Goal: Transaction & Acquisition: Purchase product/service

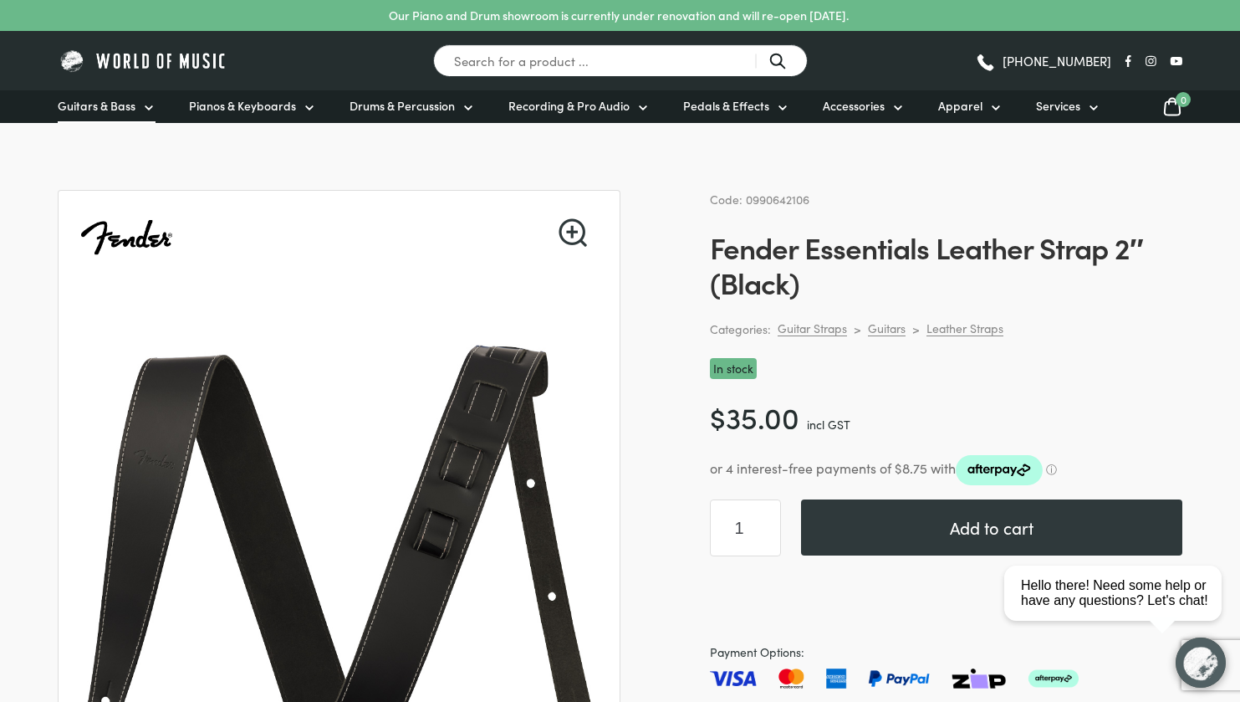
click at [145, 104] on icon at bounding box center [148, 107] width 13 height 13
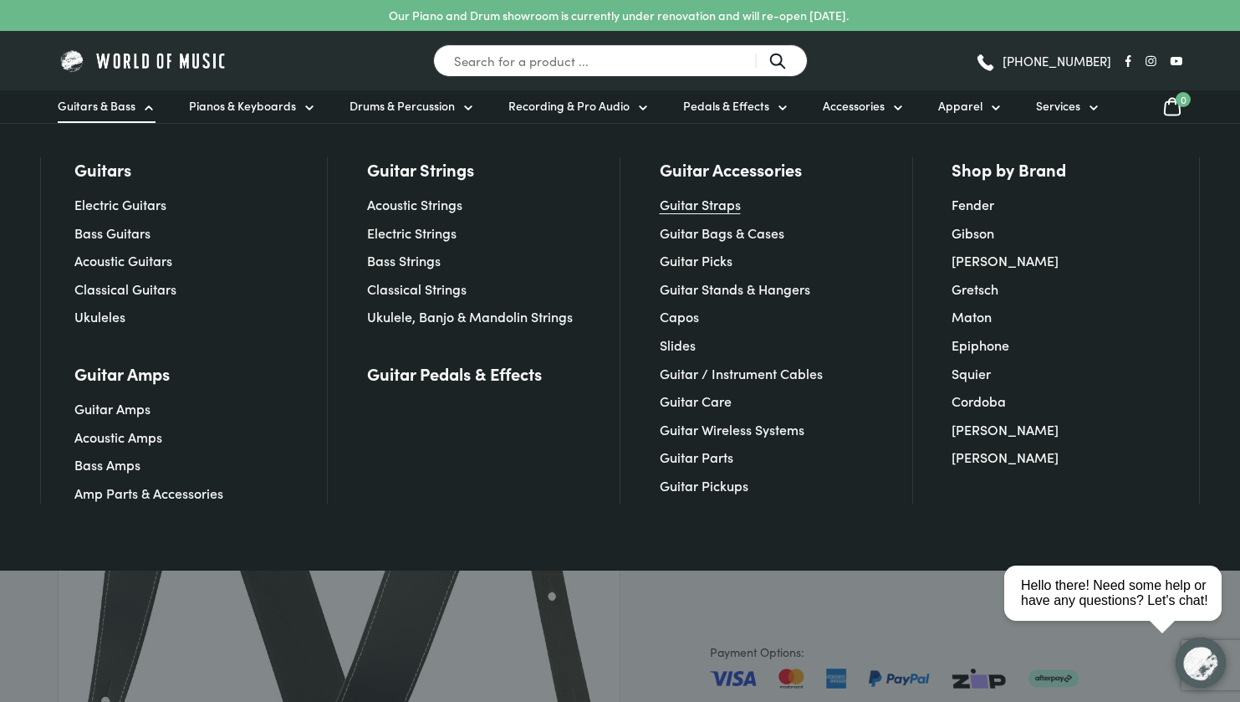
click at [708, 209] on link "Guitar Straps" at bounding box center [700, 204] width 81 height 18
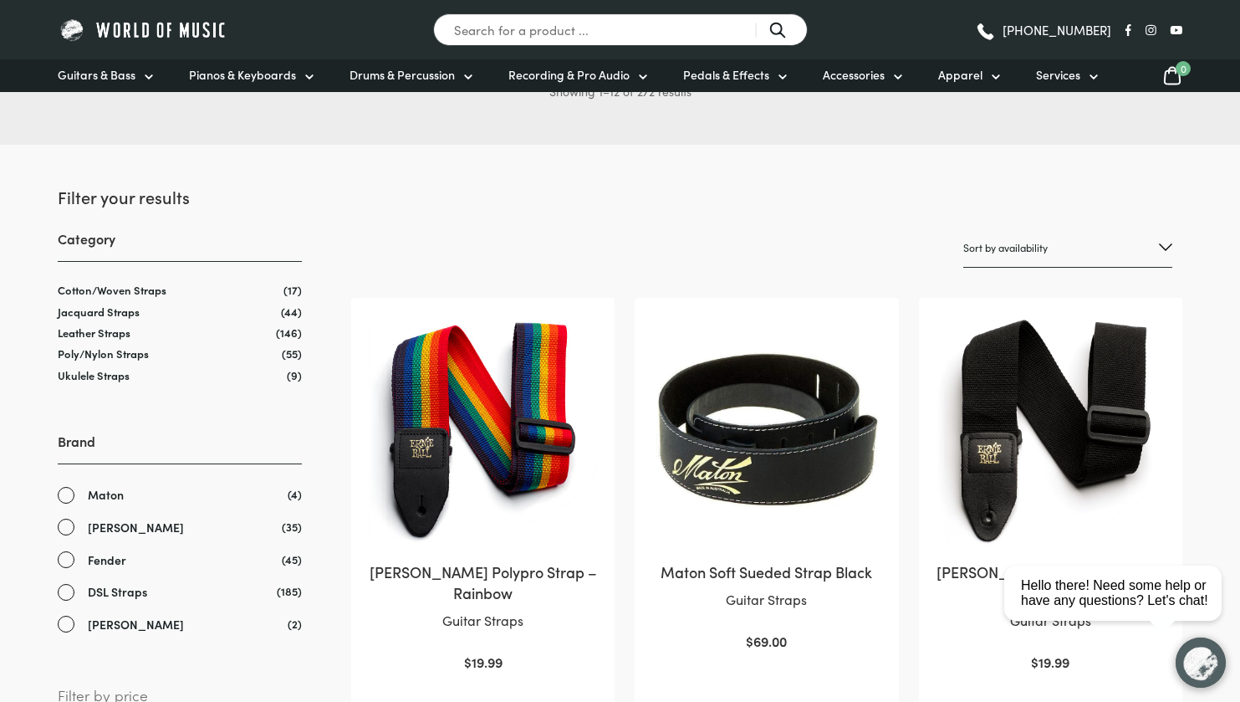
scroll to position [156, 0]
click at [65, 526] on link "[PERSON_NAME]" at bounding box center [180, 526] width 244 height 19
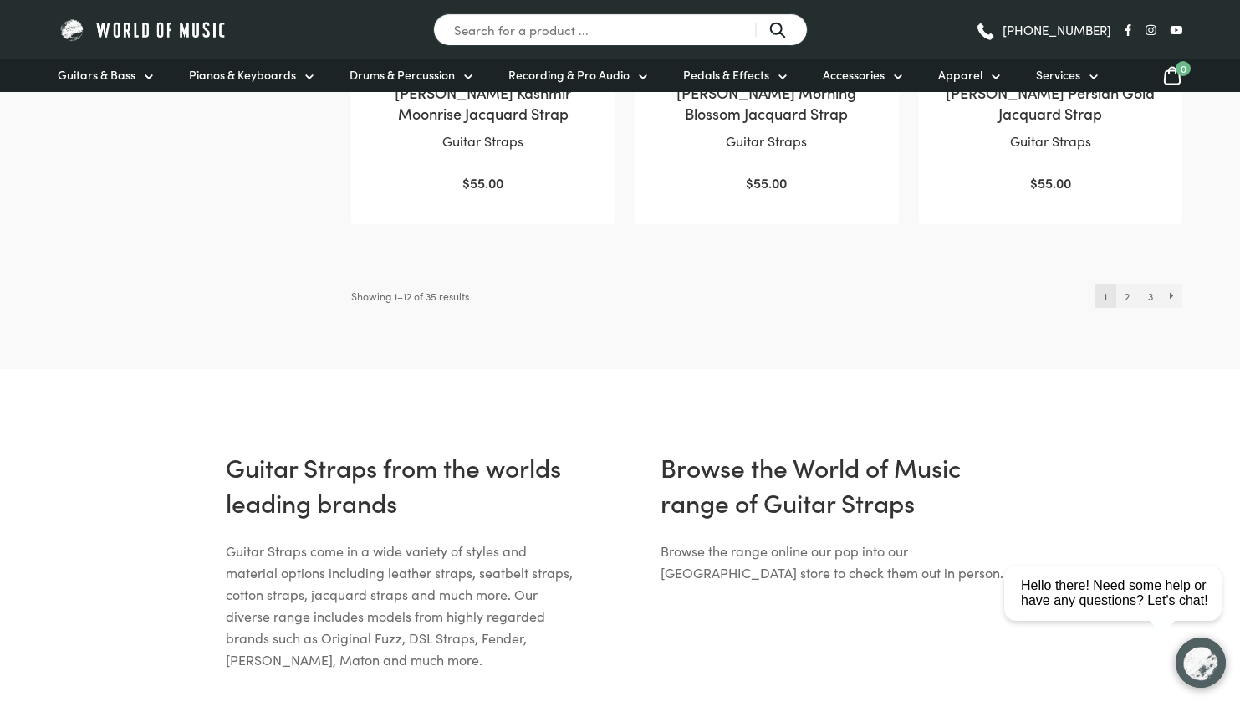
scroll to position [1917, 0]
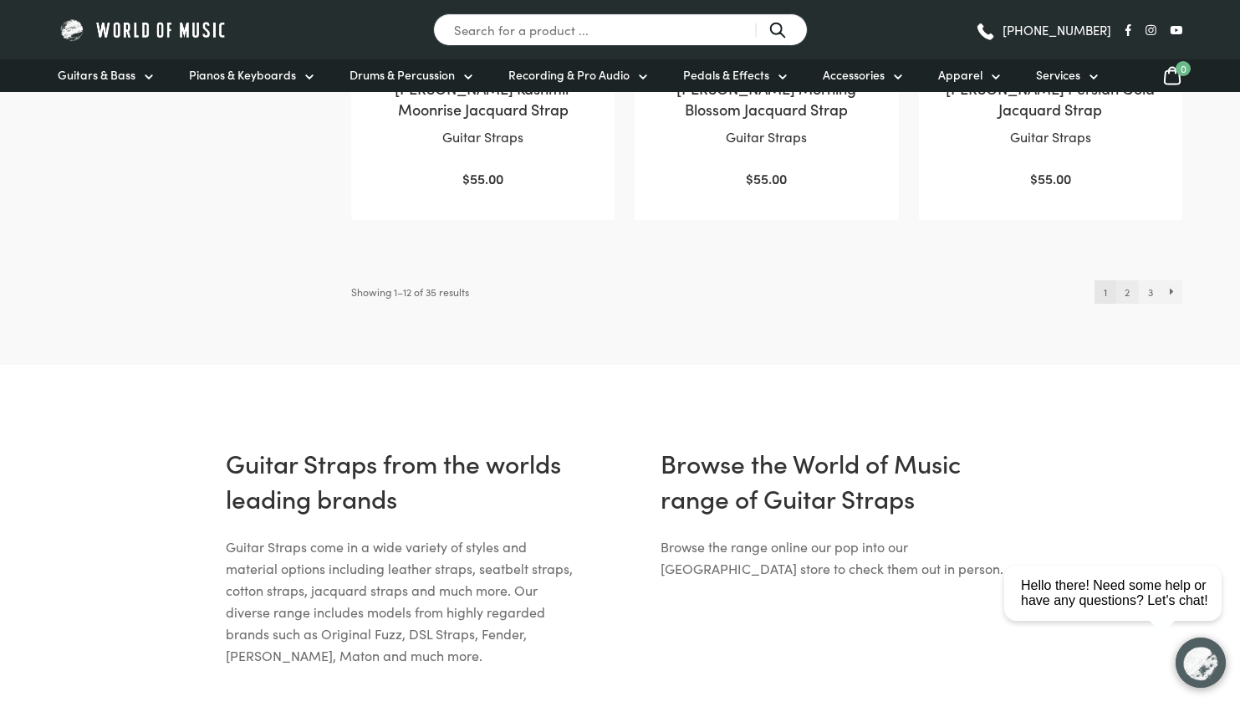
click at [1127, 293] on link "2" at bounding box center [1128, 291] width 23 height 23
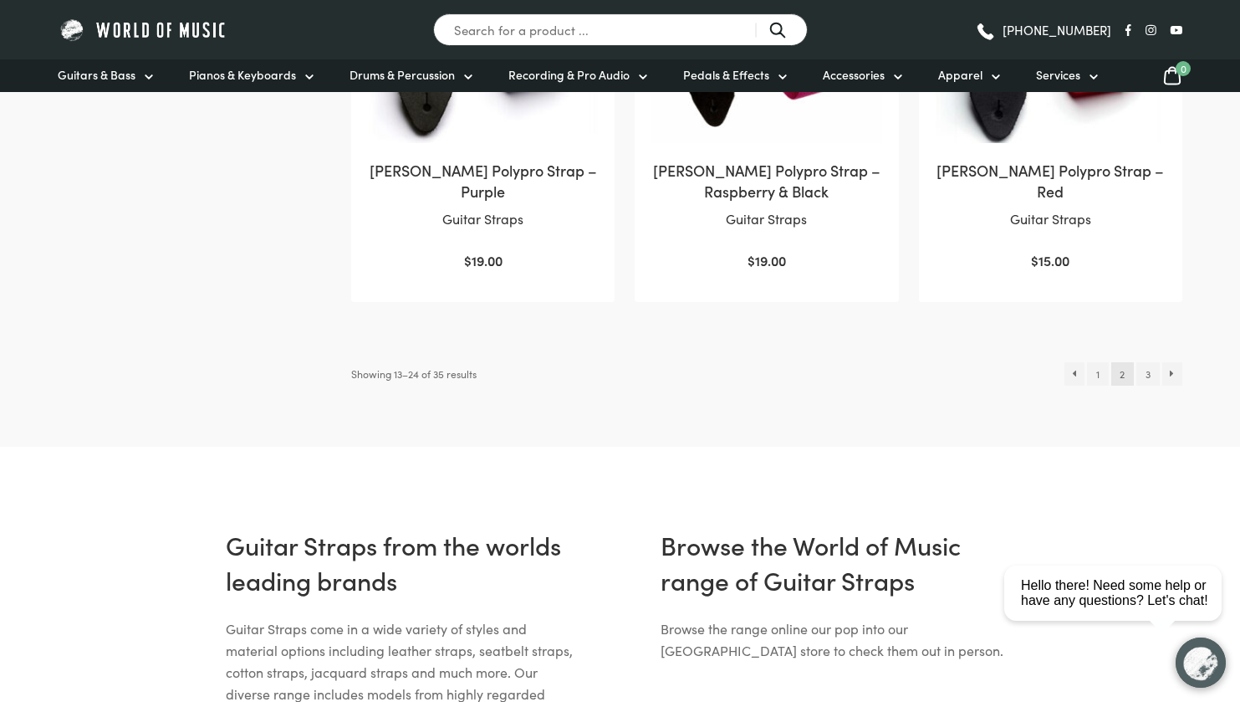
scroll to position [1837, 0]
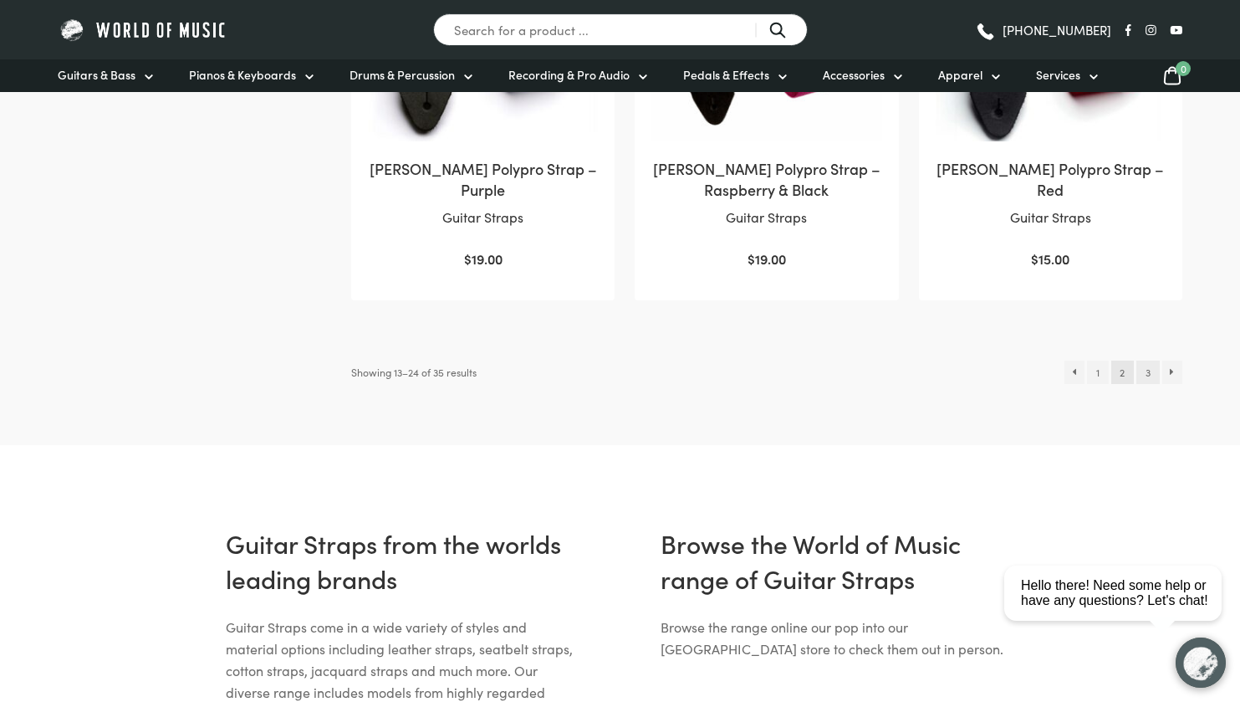
click at [1151, 374] on link "3" at bounding box center [1148, 371] width 23 height 23
click at [1102, 369] on link "1" at bounding box center [1097, 371] width 21 height 23
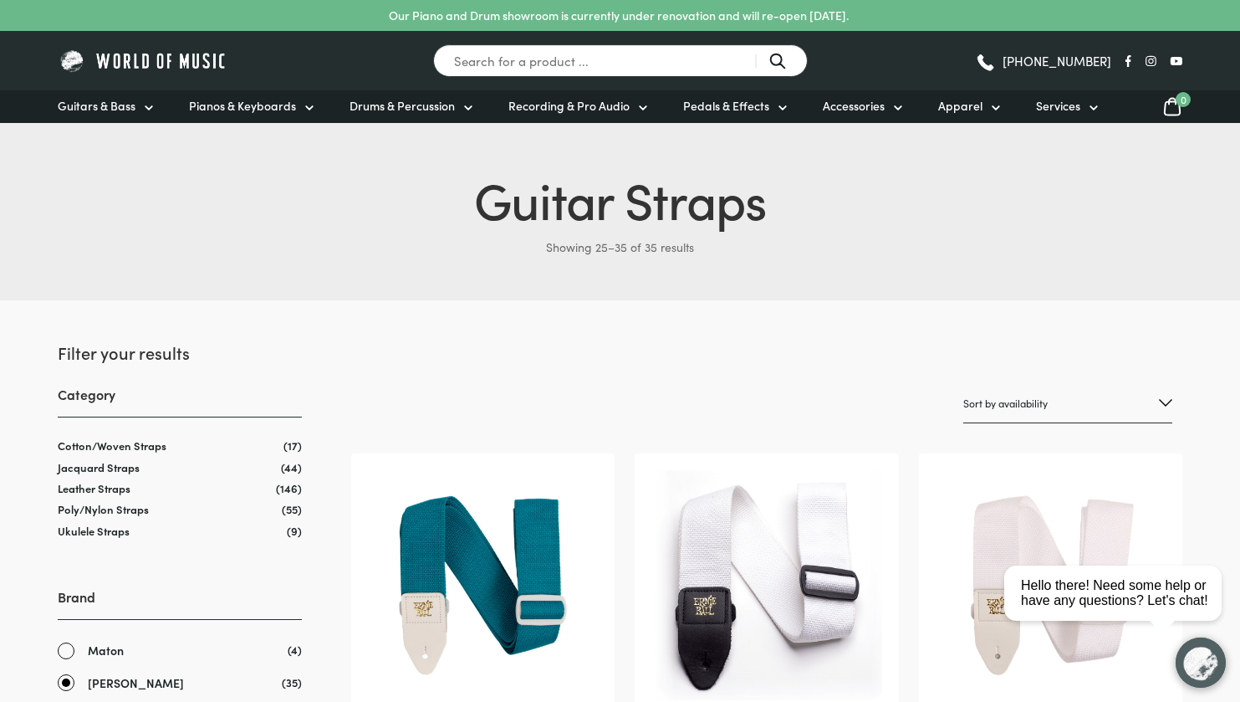
scroll to position [212, 0]
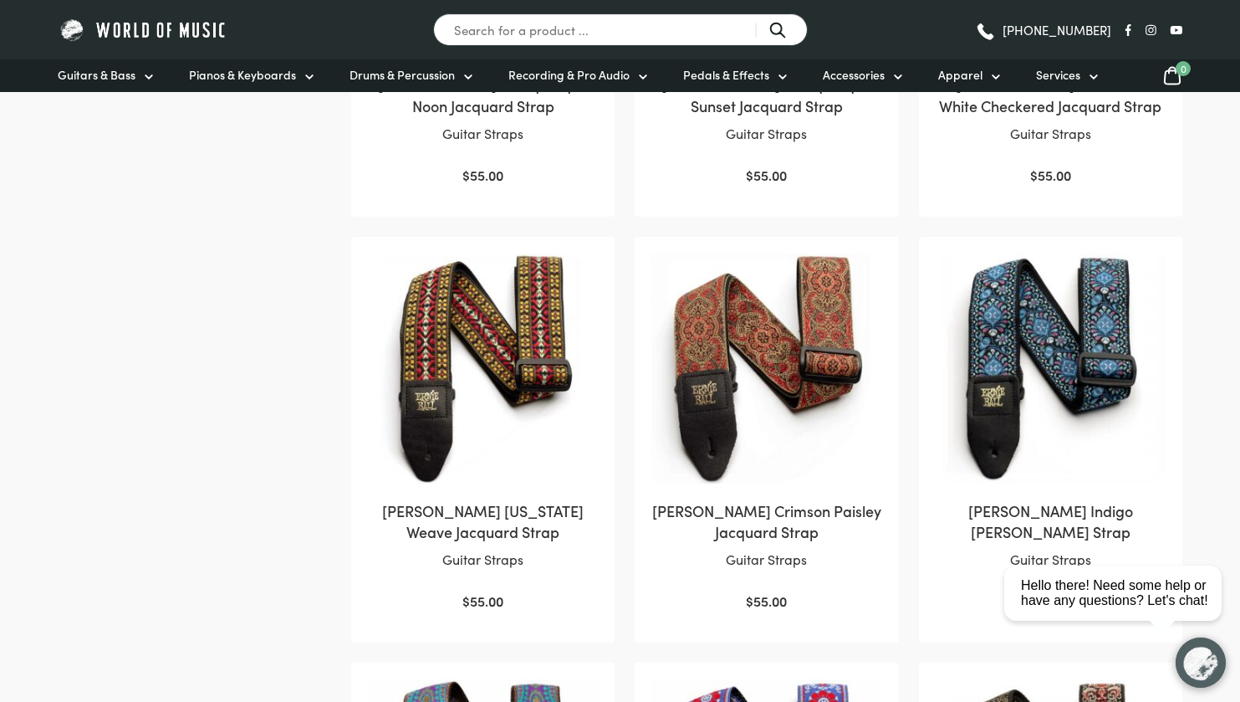
scroll to position [1070, 0]
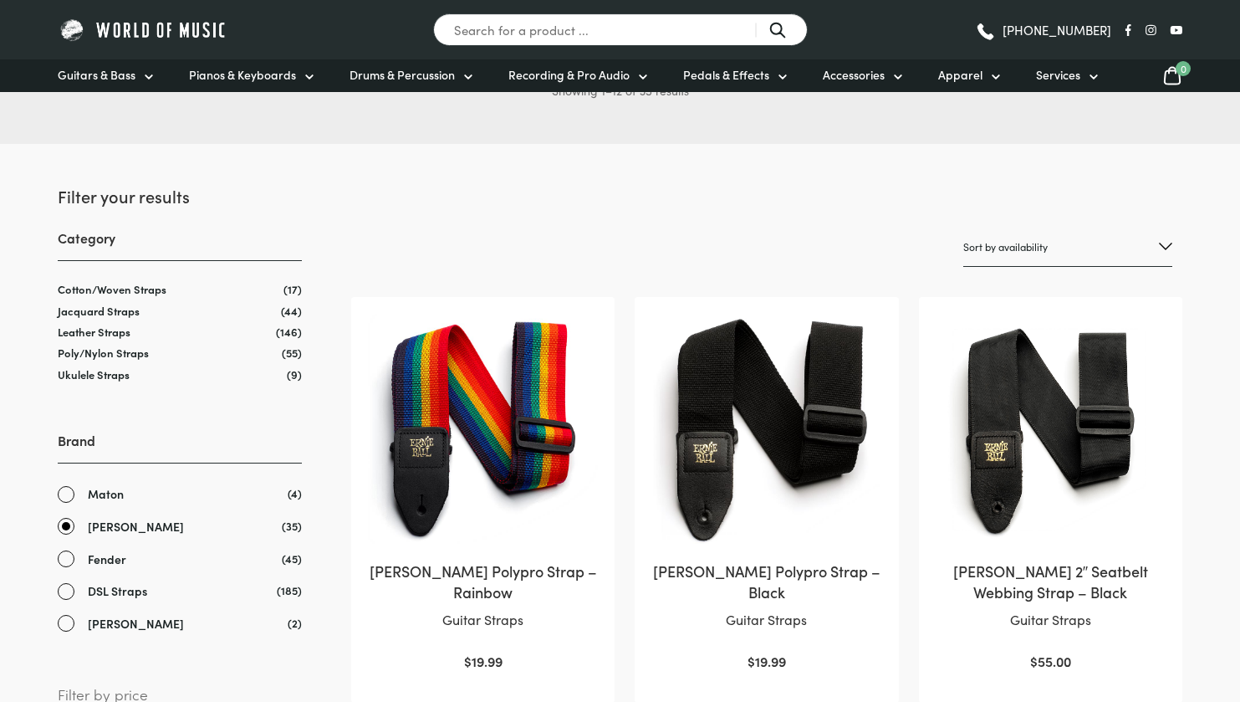
scroll to position [156, 0]
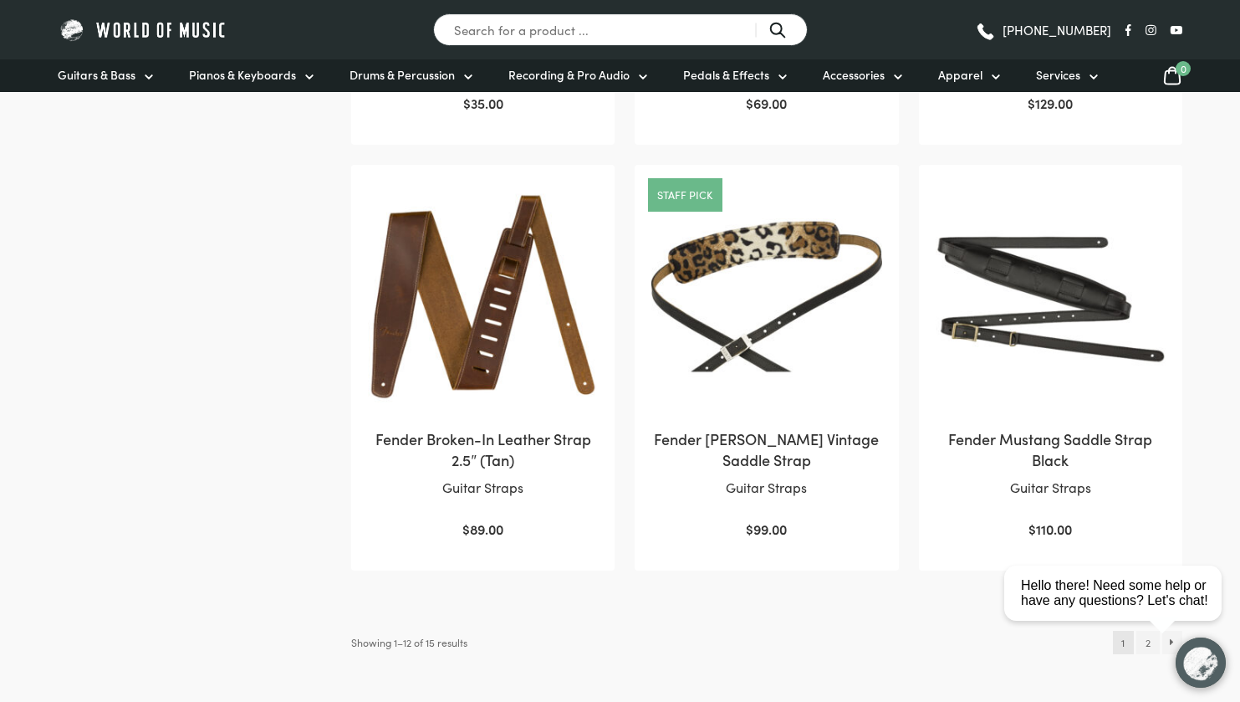
scroll to position [1080, 0]
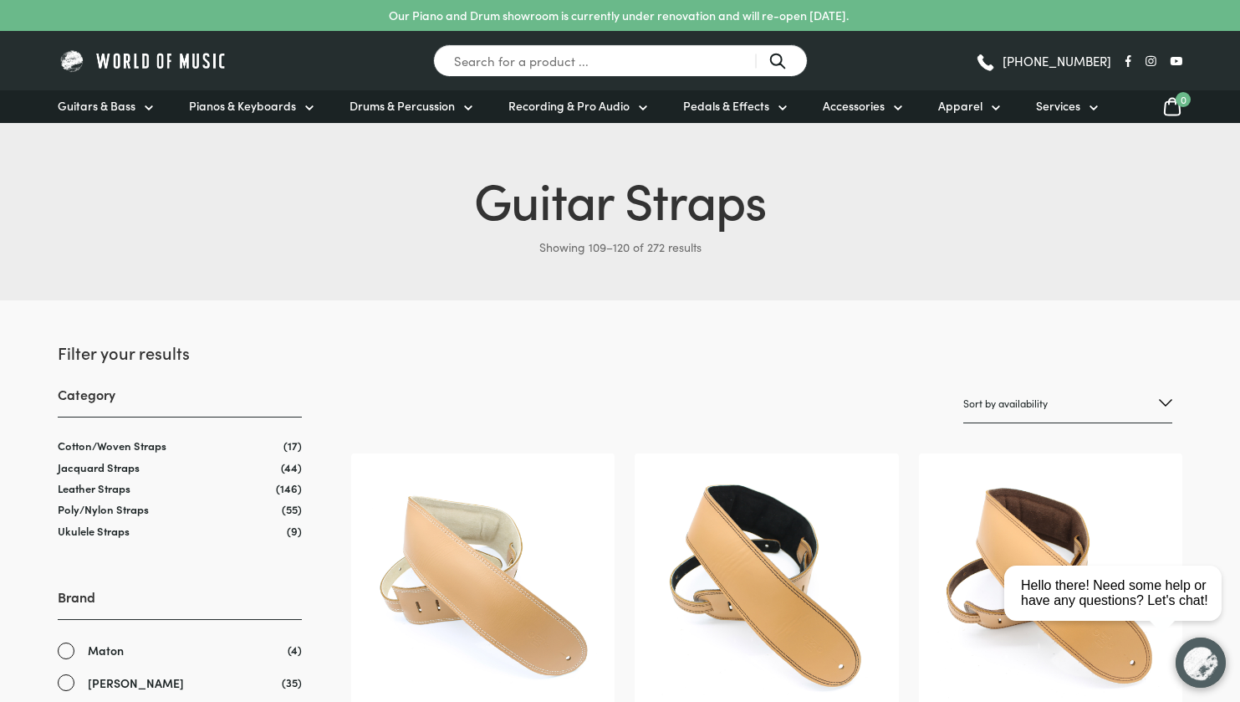
click at [1176, 108] on icon at bounding box center [1173, 106] width 20 height 21
